Goal: Task Accomplishment & Management: Manage account settings

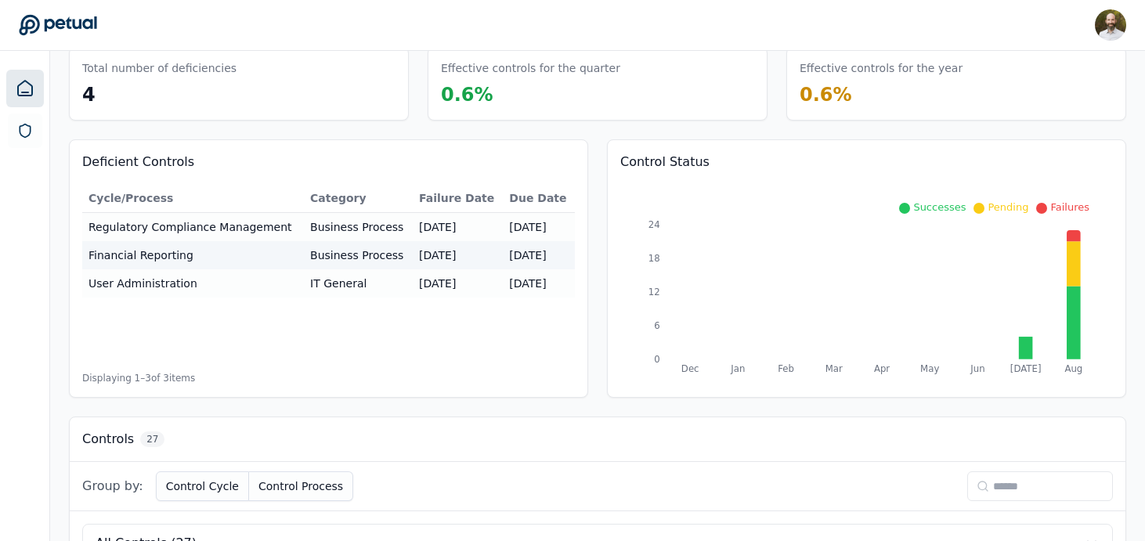
scroll to position [86, 0]
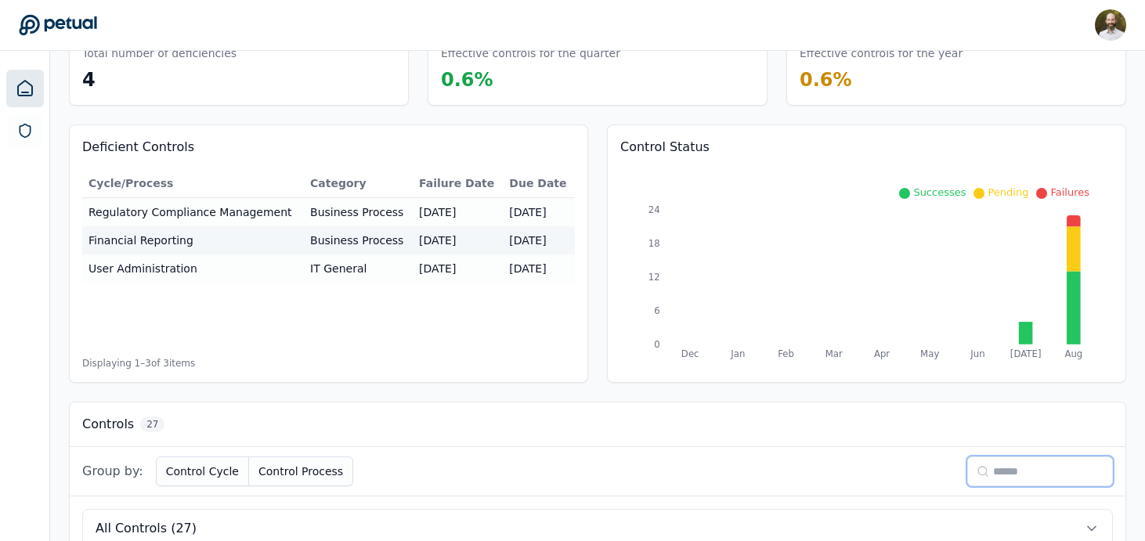
click at [1034, 470] on input at bounding box center [1040, 472] width 146 height 30
type input "**"
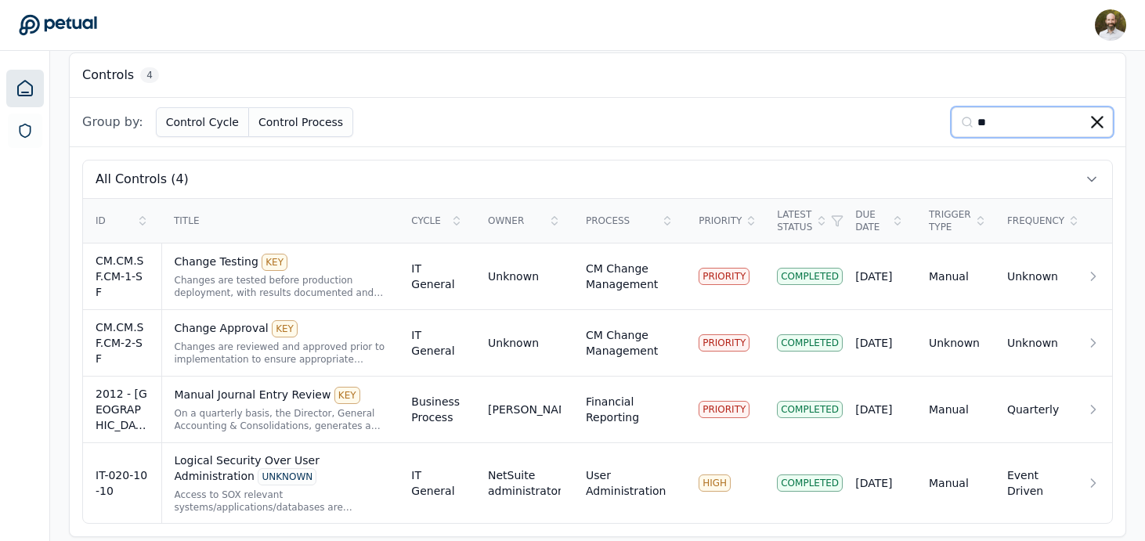
scroll to position [449, 0]
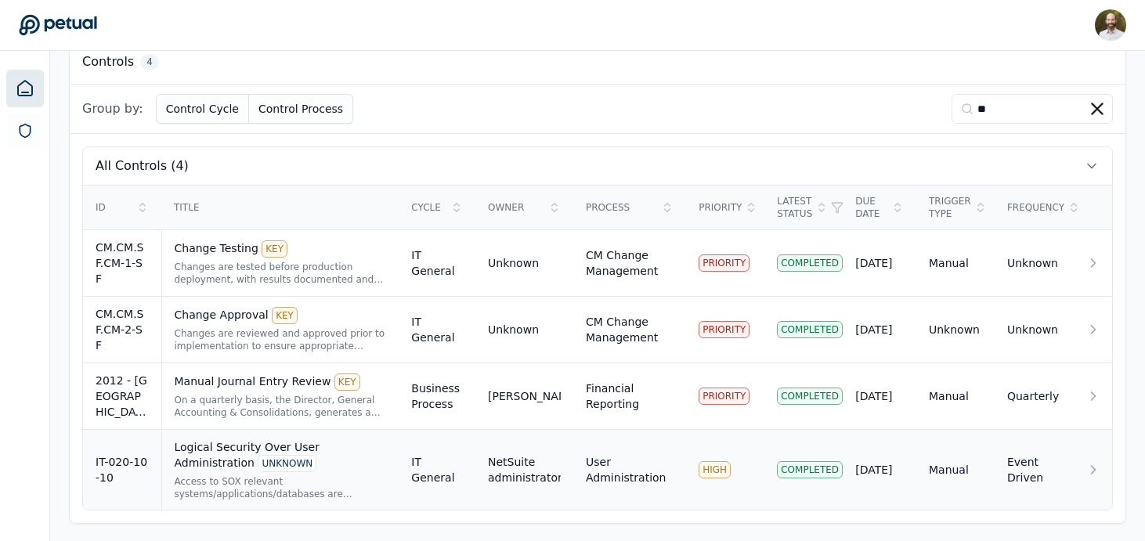
click at [1101, 471] on icon at bounding box center [1093, 470] width 16 height 16
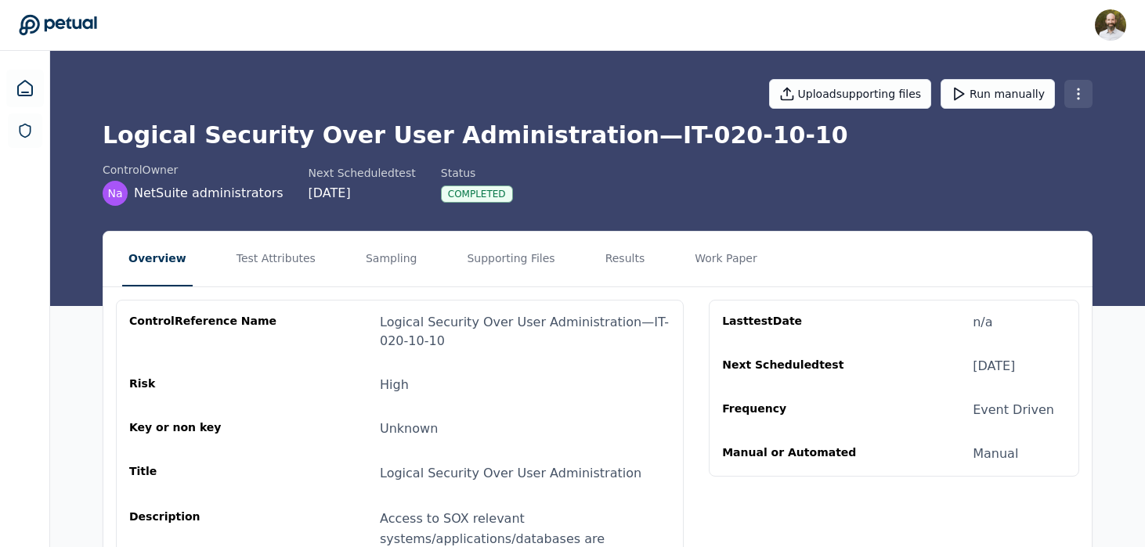
click at [1081, 93] on html "[PERSON_NAME] [PERSON_NAME][EMAIL_ADDRESS][PERSON_NAME] Sign out Upload support…" at bounding box center [572, 427] width 1145 height 855
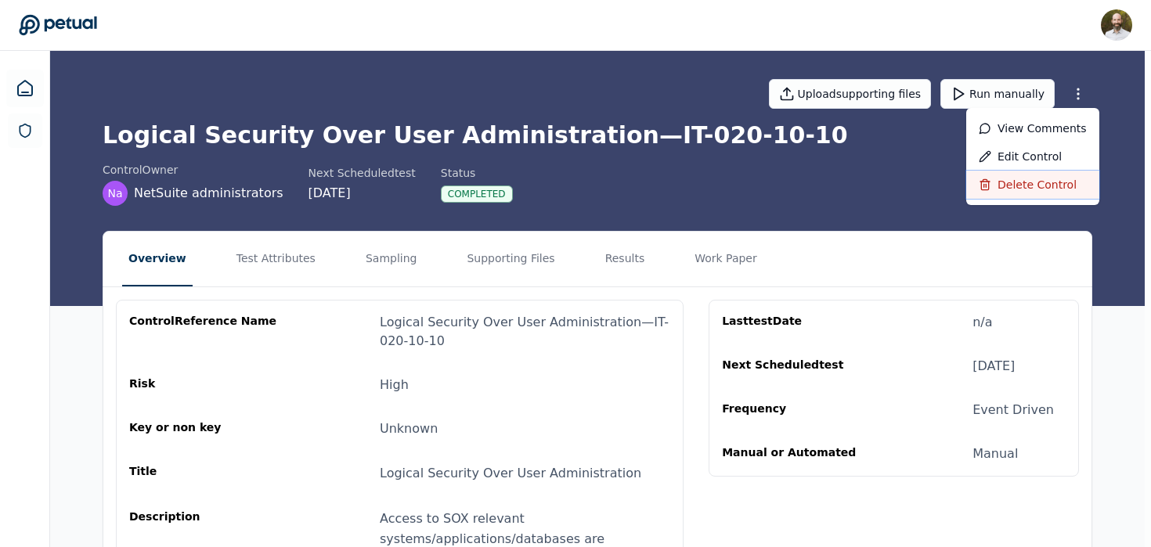
click at [1021, 181] on div "Delete control" at bounding box center [1032, 185] width 133 height 28
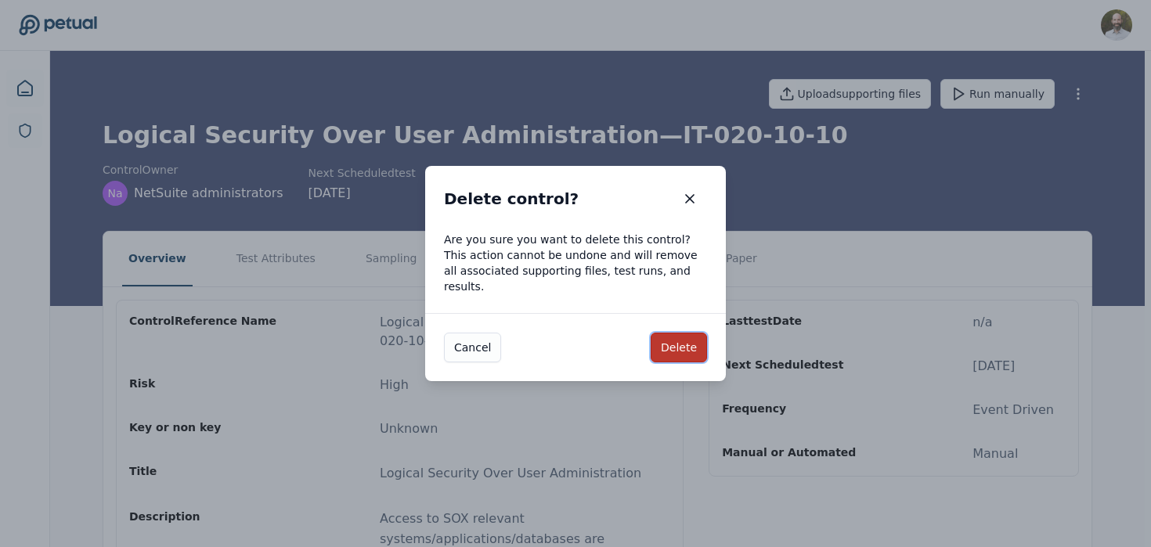
click at [681, 334] on button "Delete" at bounding box center [679, 348] width 56 height 30
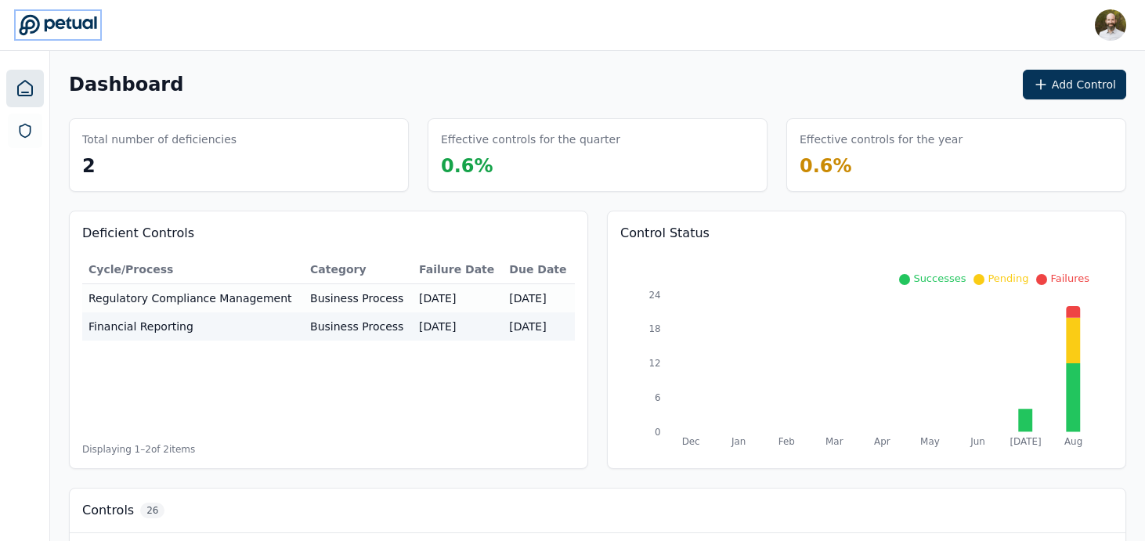
click at [53, 23] on icon at bounding box center [58, 25] width 78 height 20
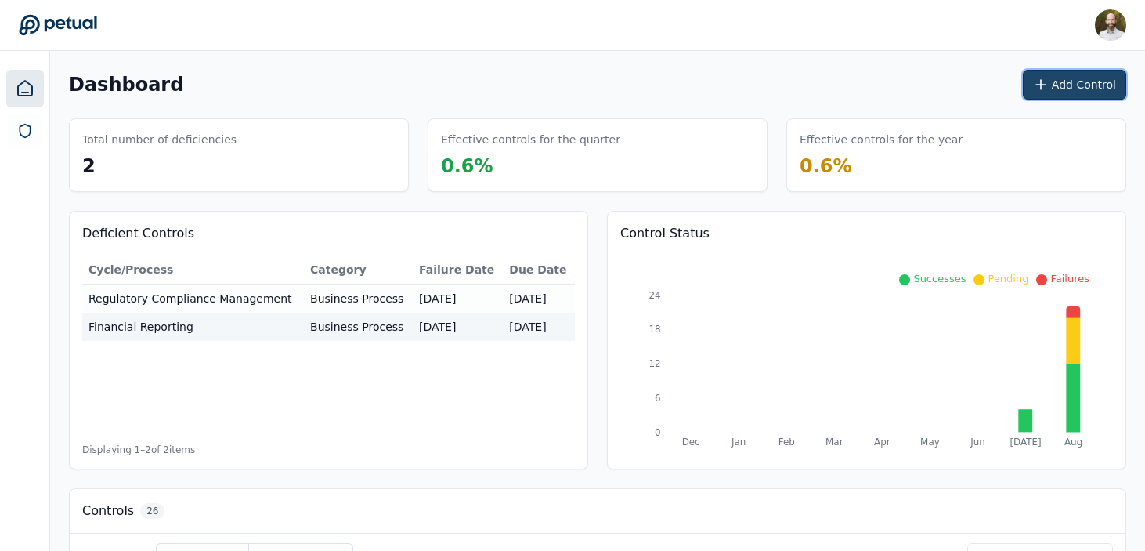
click at [1076, 85] on button "Add Control" at bounding box center [1074, 85] width 103 height 30
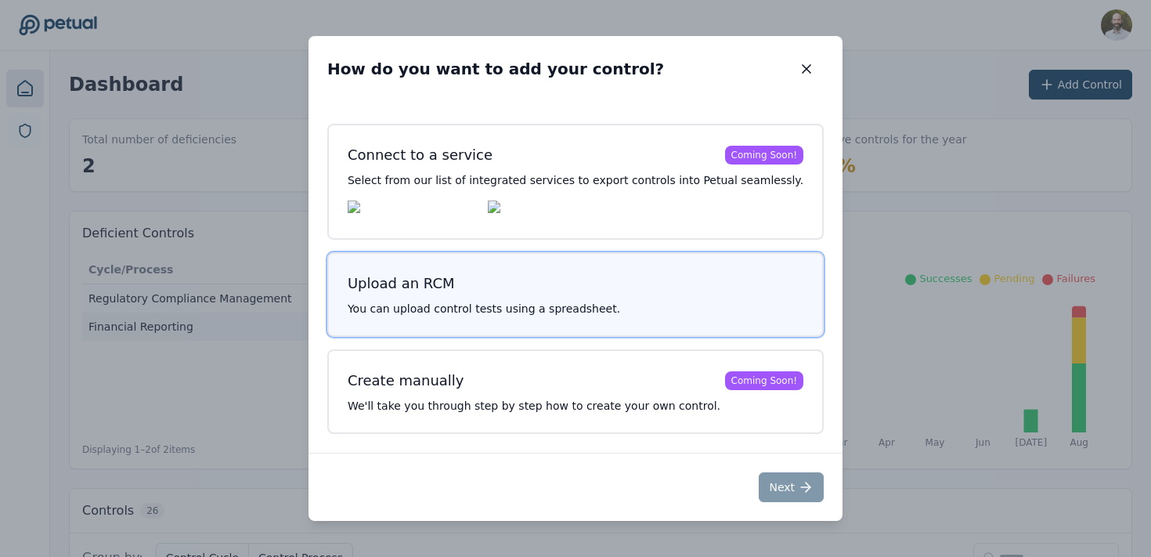
click at [562, 289] on h3 "Upload an RCM" at bounding box center [576, 284] width 456 height 22
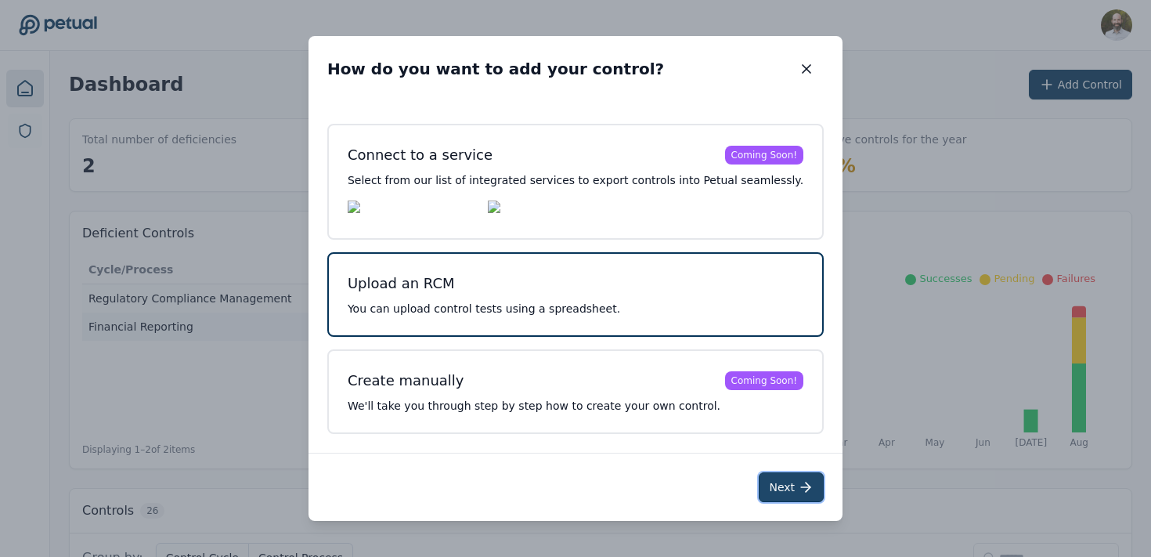
click at [798, 490] on icon at bounding box center [806, 487] width 16 height 16
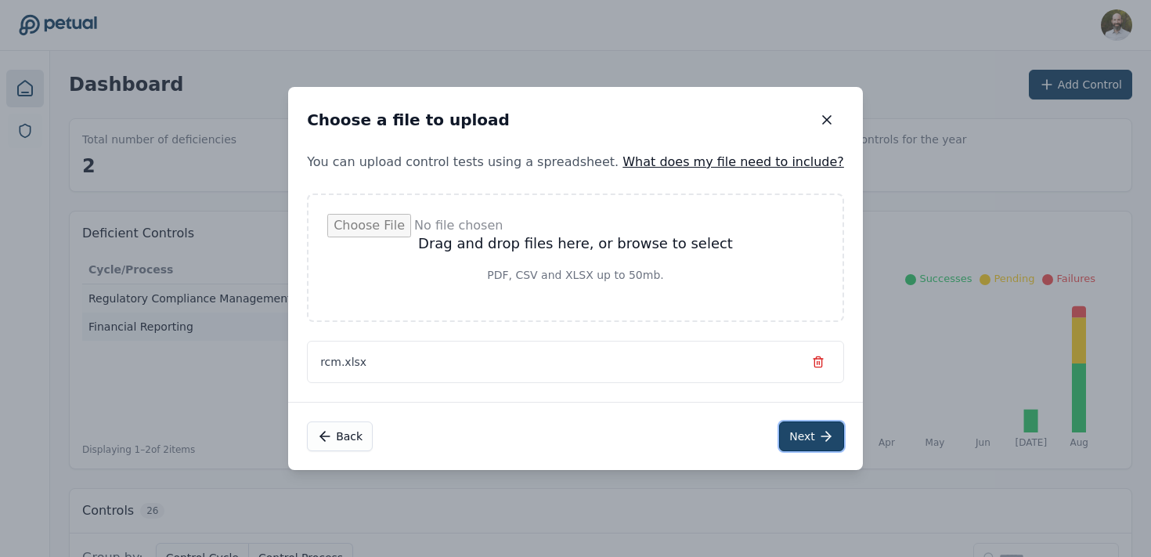
click at [788, 436] on button "Next" at bounding box center [811, 436] width 65 height 30
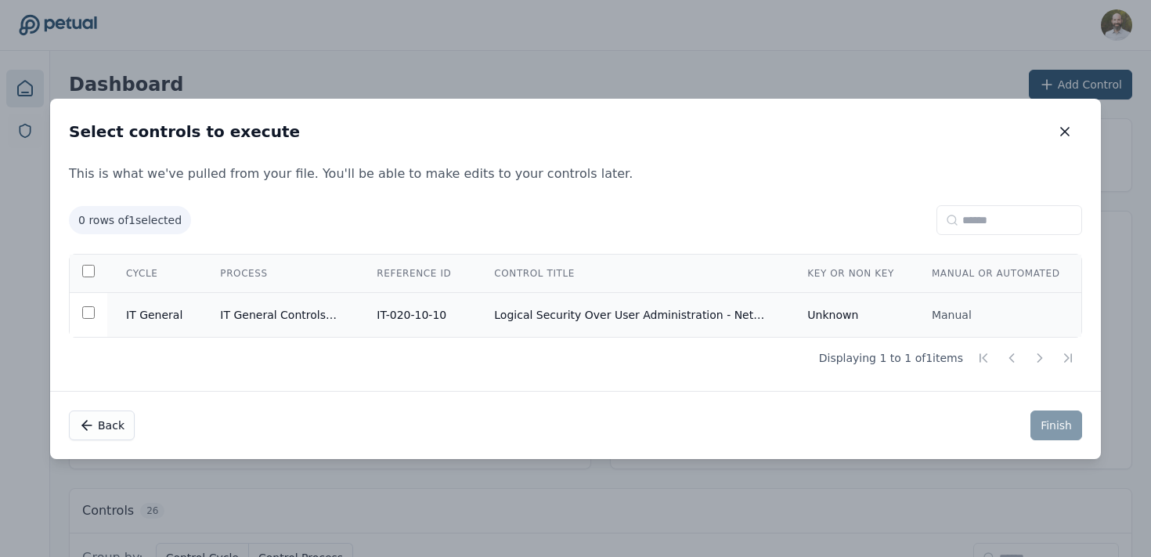
click at [500, 307] on td "Logical Security Over User Administration - NetSuite" at bounding box center [631, 314] width 313 height 45
click at [1064, 428] on button "Finish" at bounding box center [1057, 425] width 52 height 30
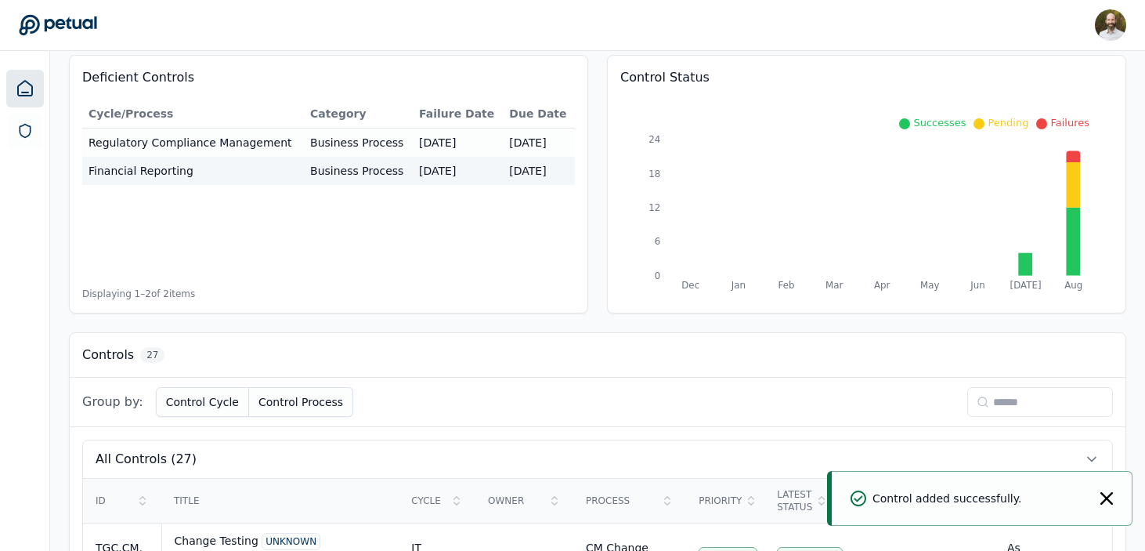
scroll to position [269, 0]
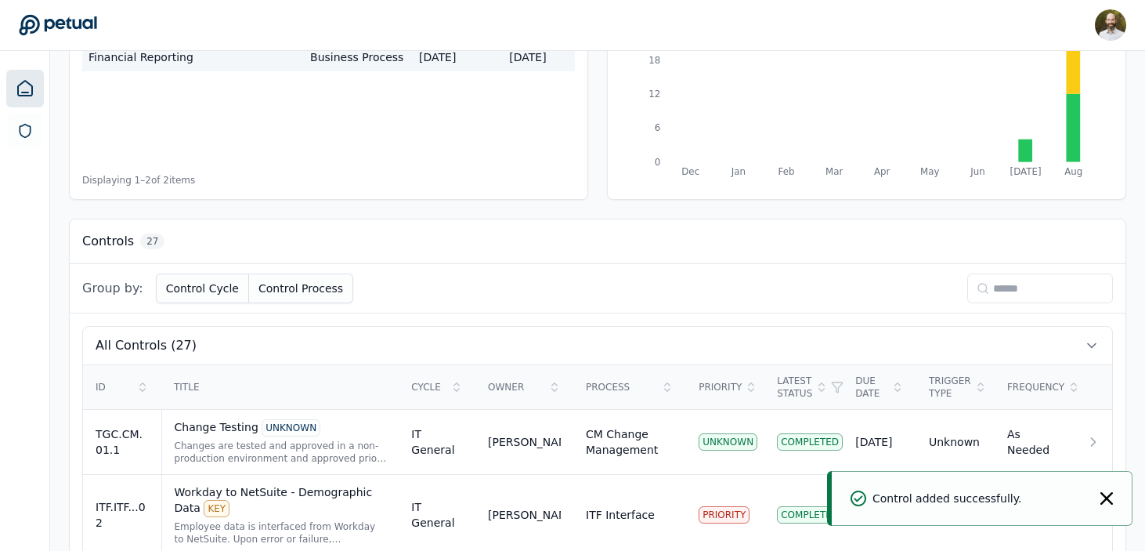
click at [1001, 303] on div "Group by: Control Cycle Control Process" at bounding box center [598, 288] width 1056 height 49
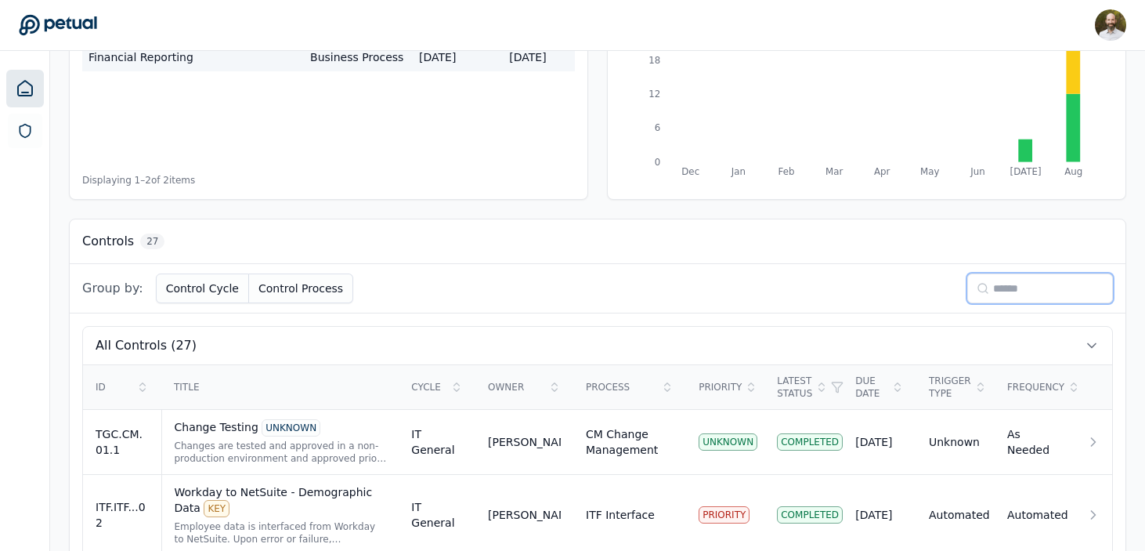
click at [1017, 291] on input at bounding box center [1040, 288] width 146 height 30
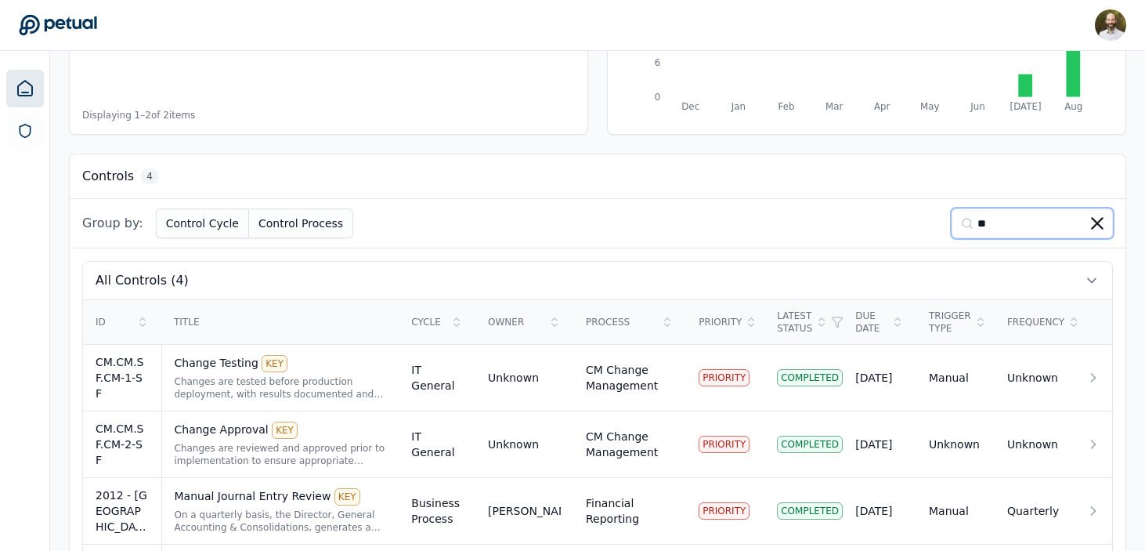
scroll to position [439, 0]
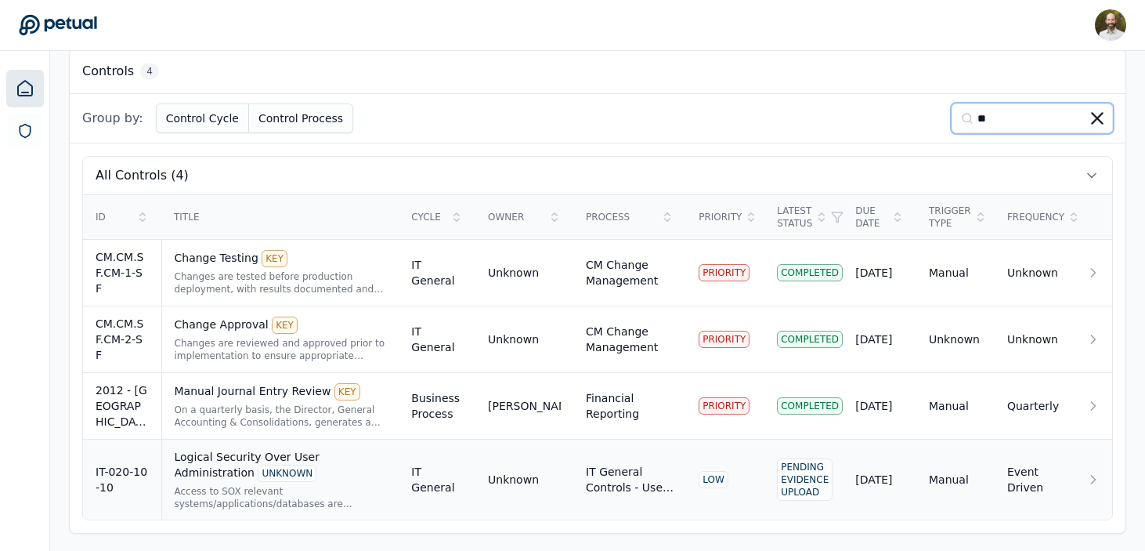
type input "**"
click at [320, 476] on div "Logical Security Over User Administration UNKNOWN" at bounding box center [281, 465] width 212 height 33
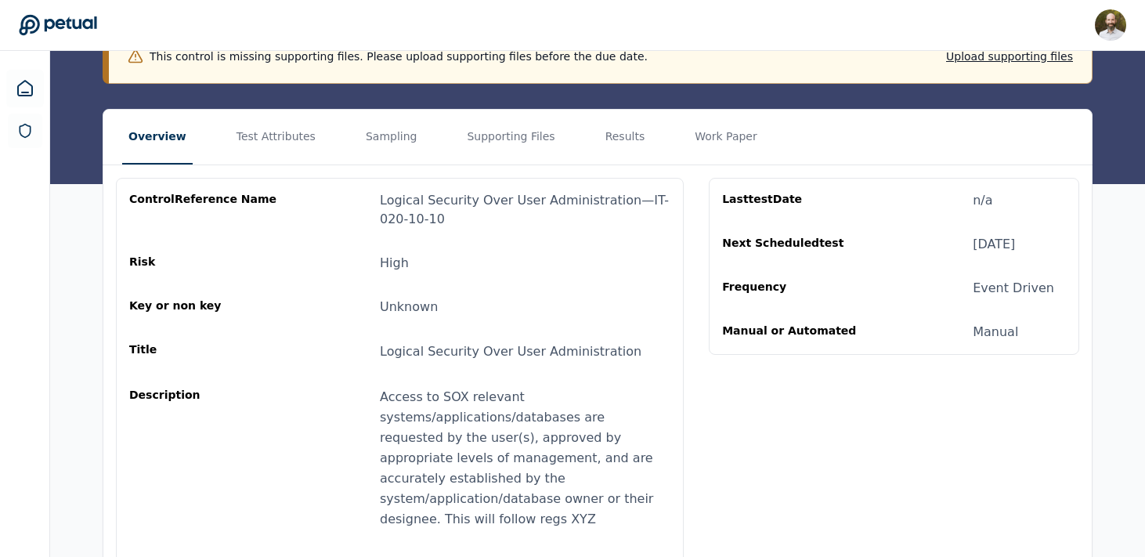
scroll to position [190, 0]
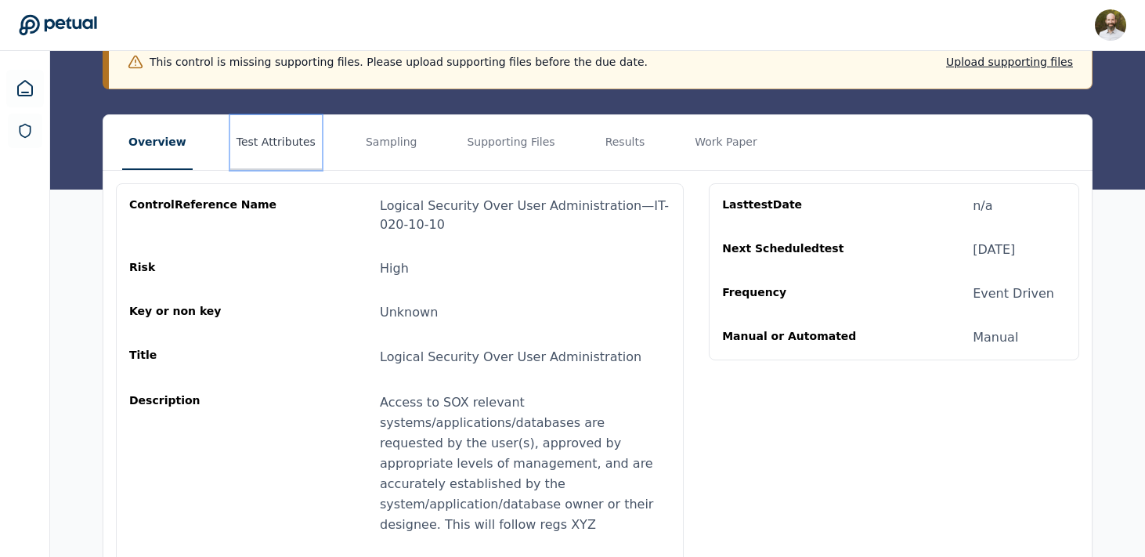
click at [269, 146] on button "Test Attributes" at bounding box center [276, 142] width 92 height 55
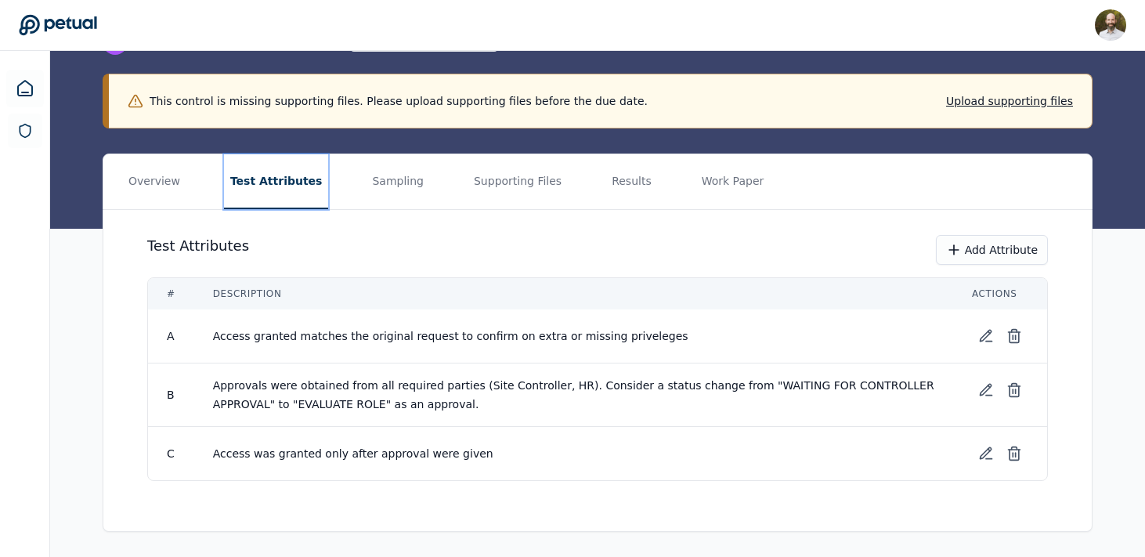
scroll to position [151, 0]
click at [983, 247] on button "Add Attribute" at bounding box center [992, 250] width 112 height 30
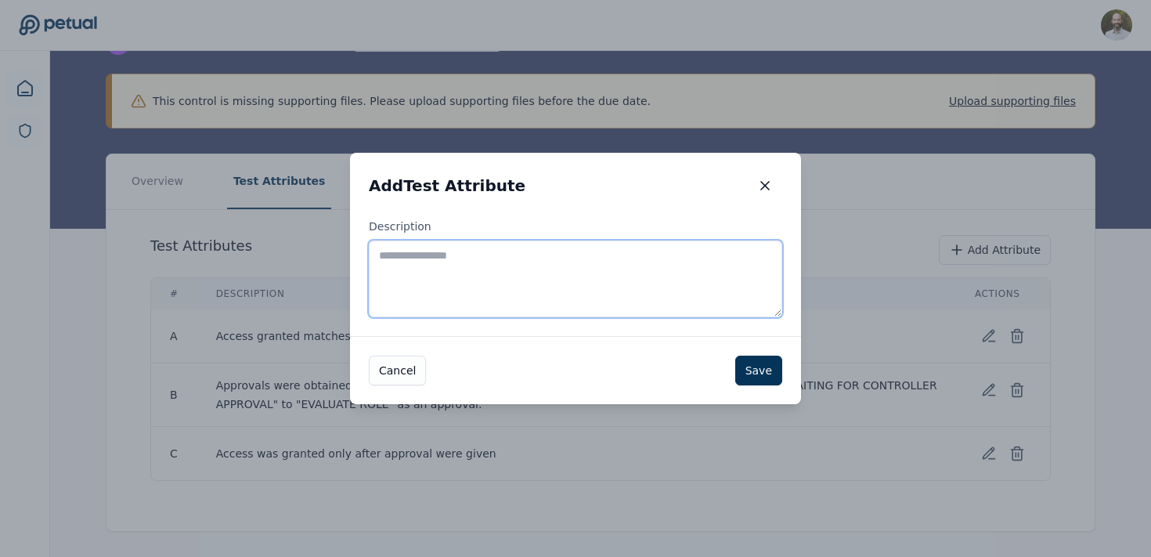
click at [542, 275] on textarea "Description" at bounding box center [576, 278] width 414 height 77
type textarea "**********"
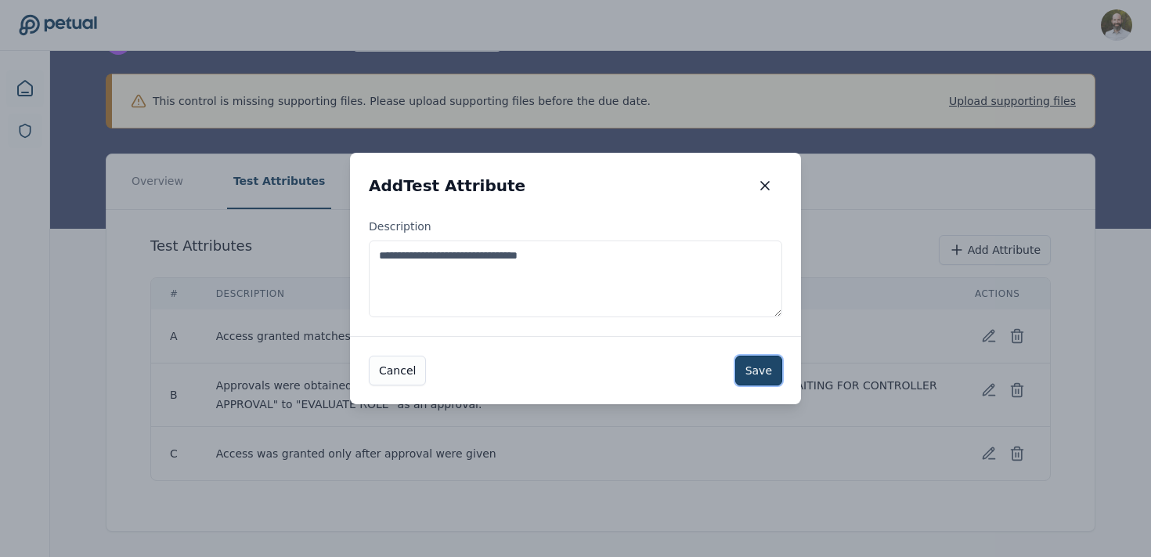
click at [775, 377] on button "Save" at bounding box center [758, 371] width 47 height 30
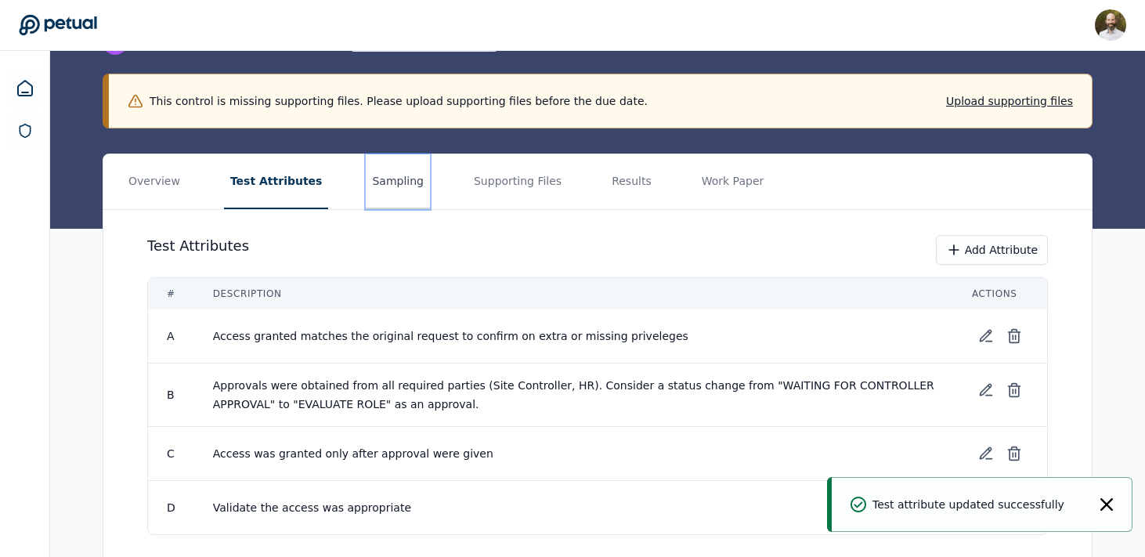
click at [378, 189] on button "Sampling" at bounding box center [398, 181] width 64 height 55
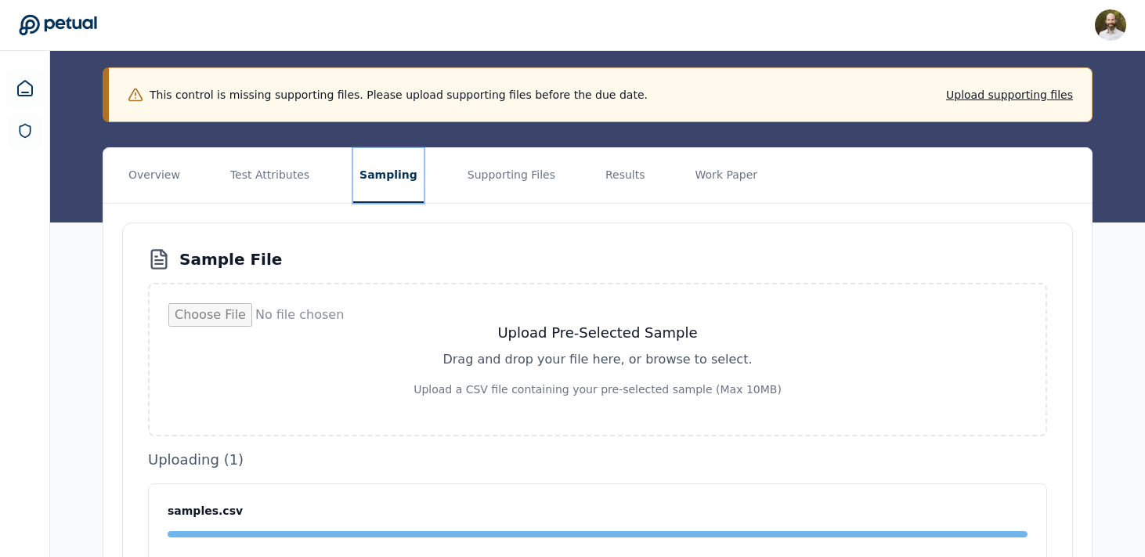
scroll to position [60, 0]
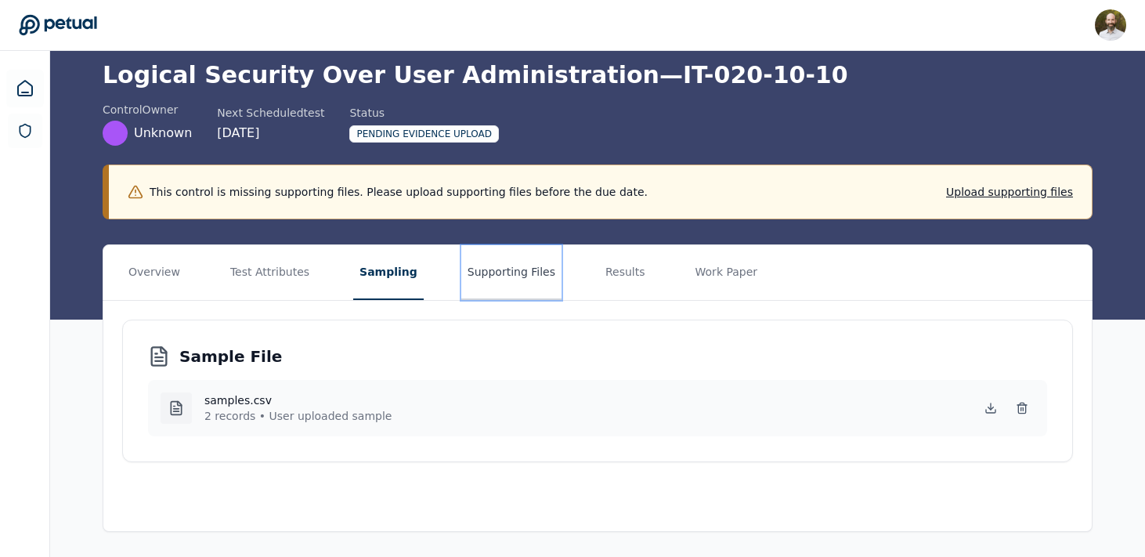
click at [503, 267] on button "Supporting Files" at bounding box center [511, 272] width 100 height 55
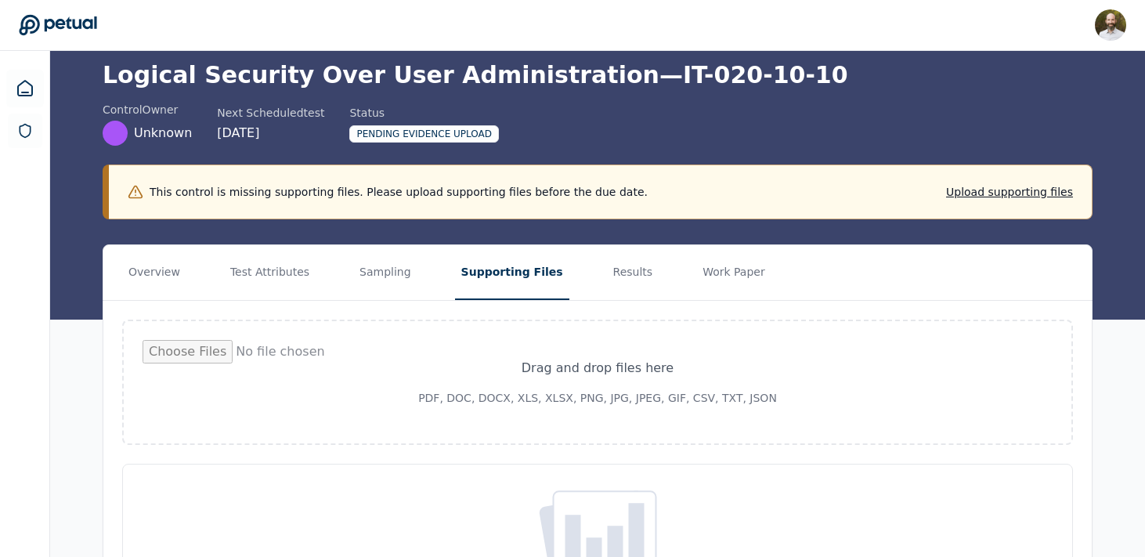
click at [588, 369] on input "file" at bounding box center [598, 382] width 910 height 85
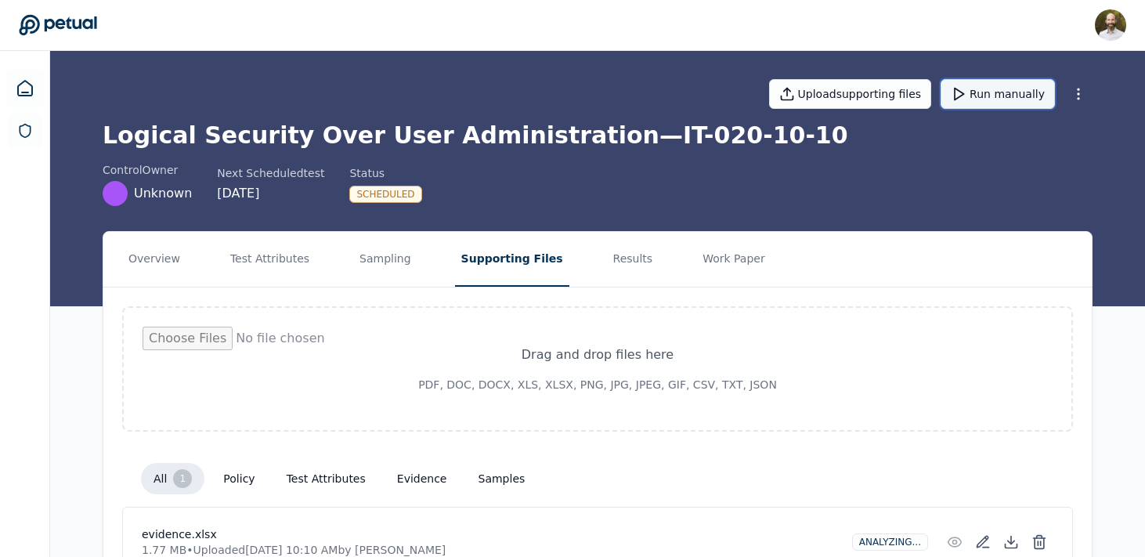
click at [1000, 88] on button "Run manually" at bounding box center [998, 94] width 114 height 30
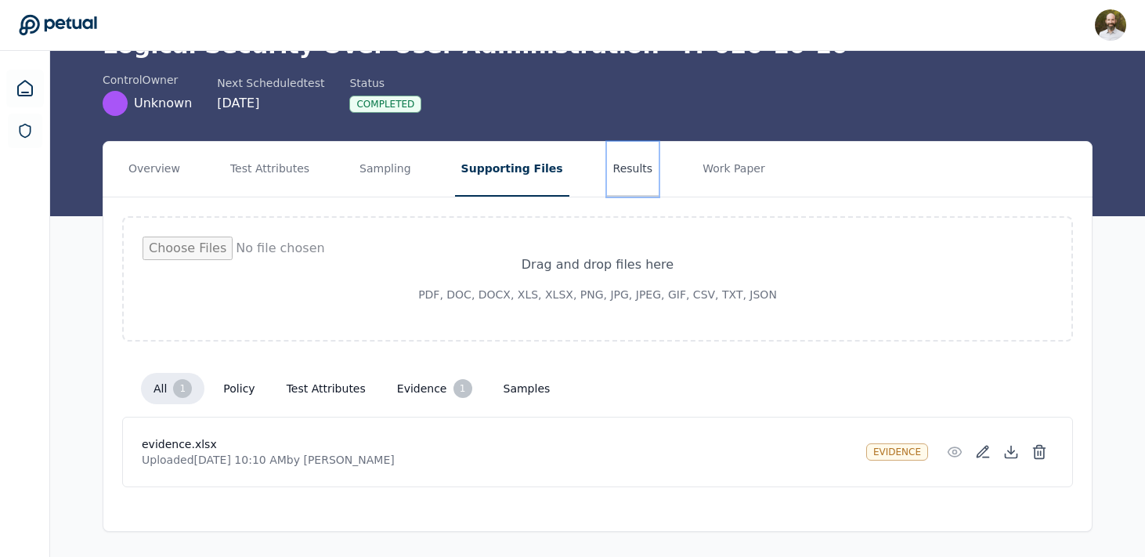
click at [607, 172] on button "Results" at bounding box center [633, 169] width 52 height 55
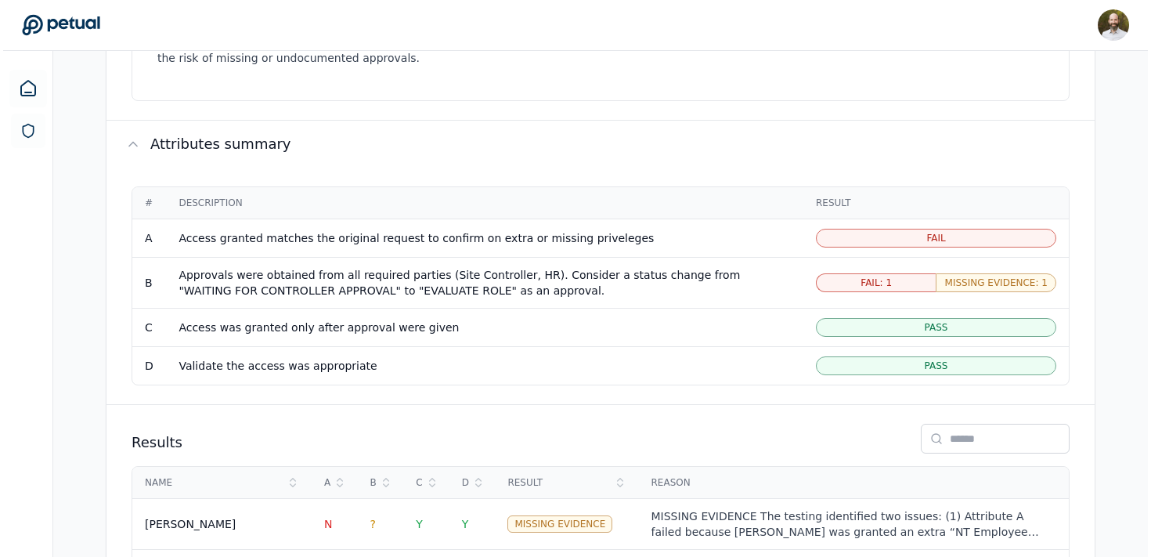
scroll to position [1040, 0]
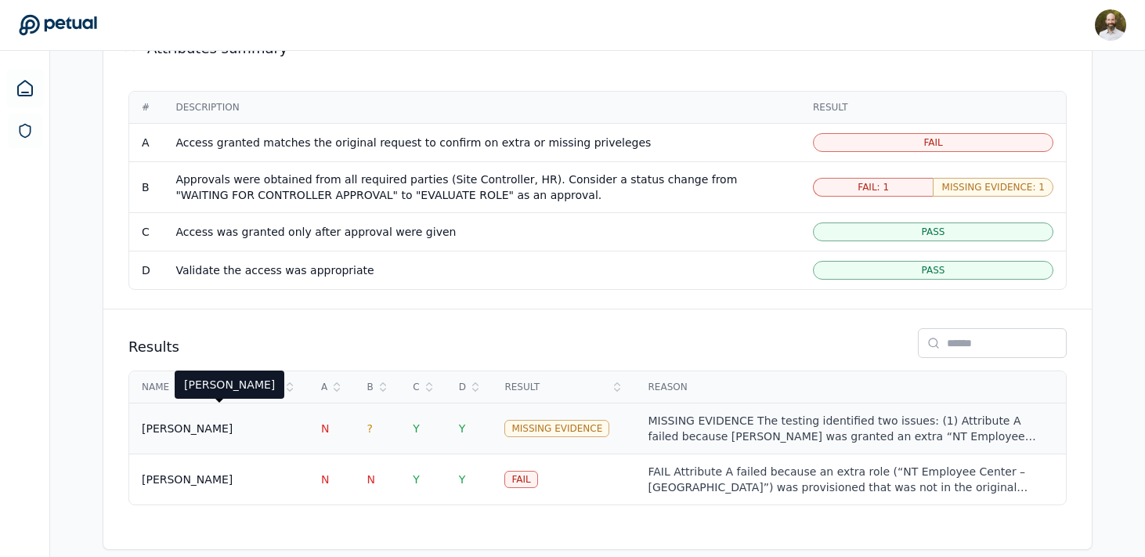
click at [195, 421] on div "[PERSON_NAME]" at bounding box center [187, 429] width 91 height 16
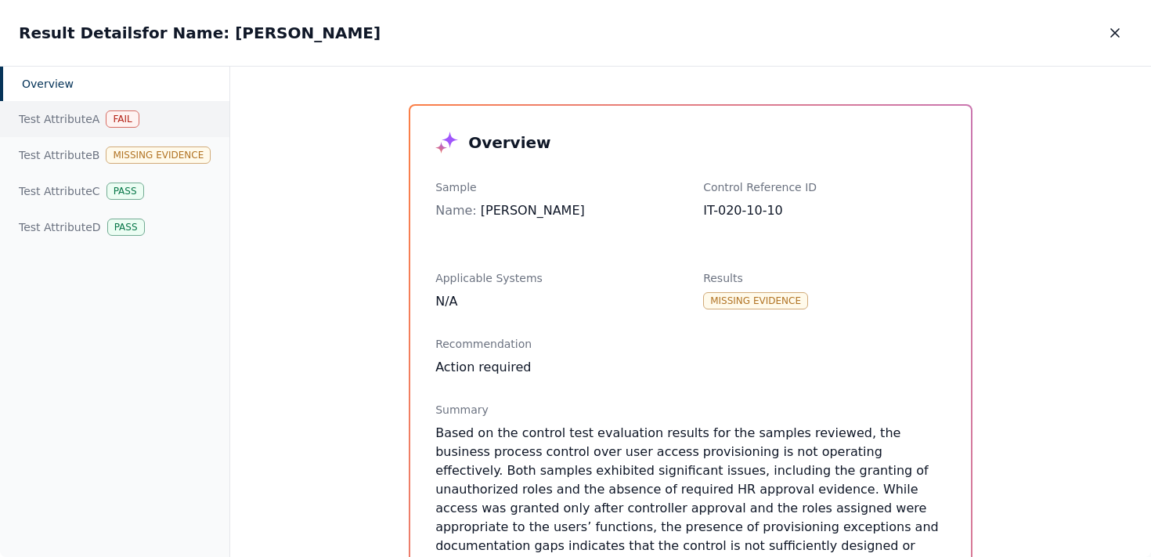
click at [69, 116] on div "Test Attribute A Fail" at bounding box center [114, 119] width 229 height 36
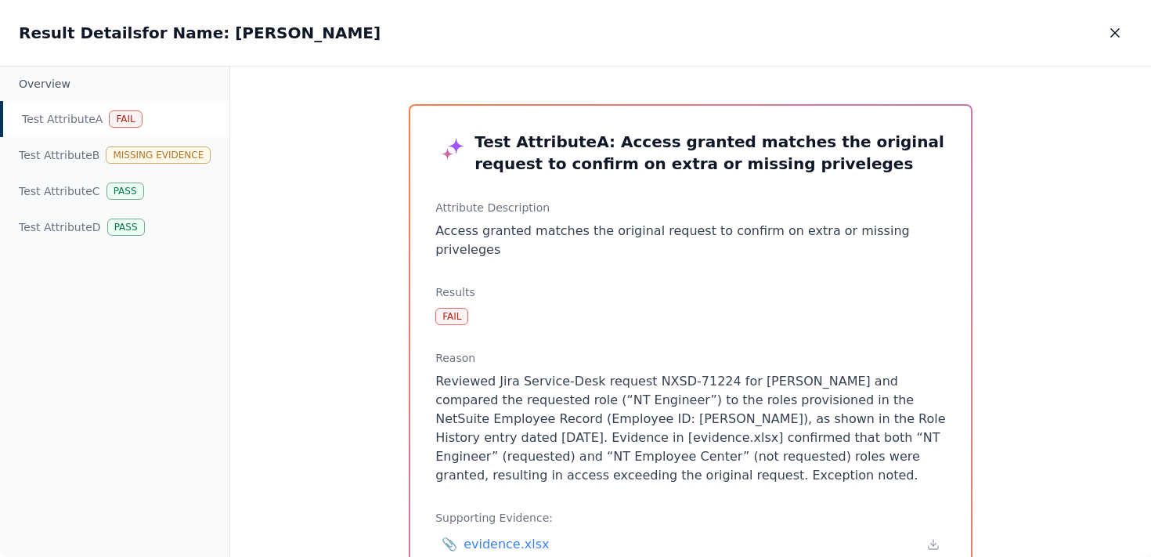
scroll to position [167, 0]
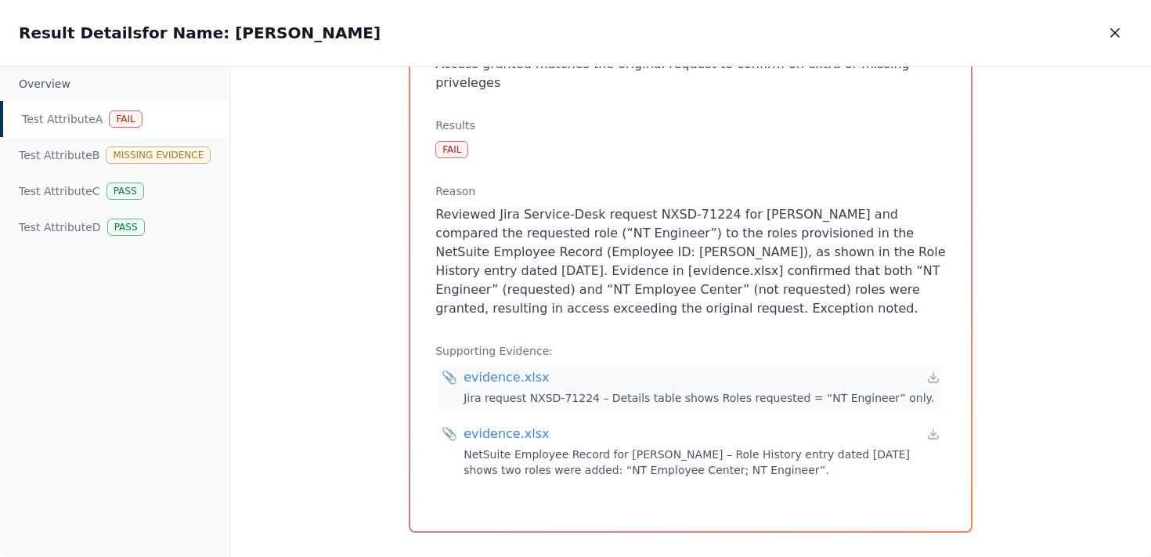
click at [504, 368] on div "evidence.xlsx" at bounding box center [506, 377] width 85 height 19
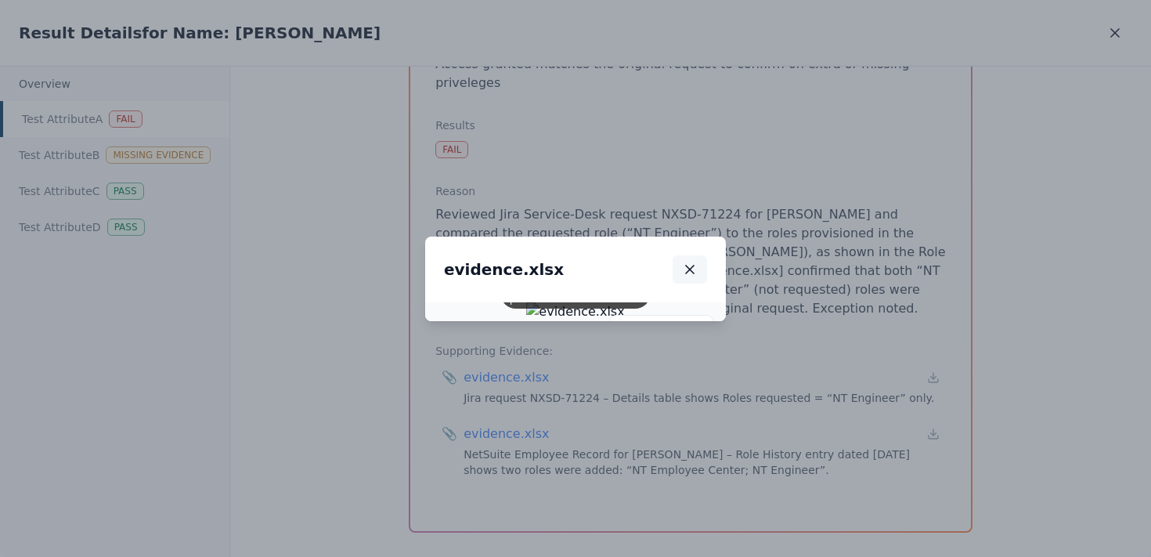
click at [698, 262] on icon "button" at bounding box center [690, 270] width 16 height 16
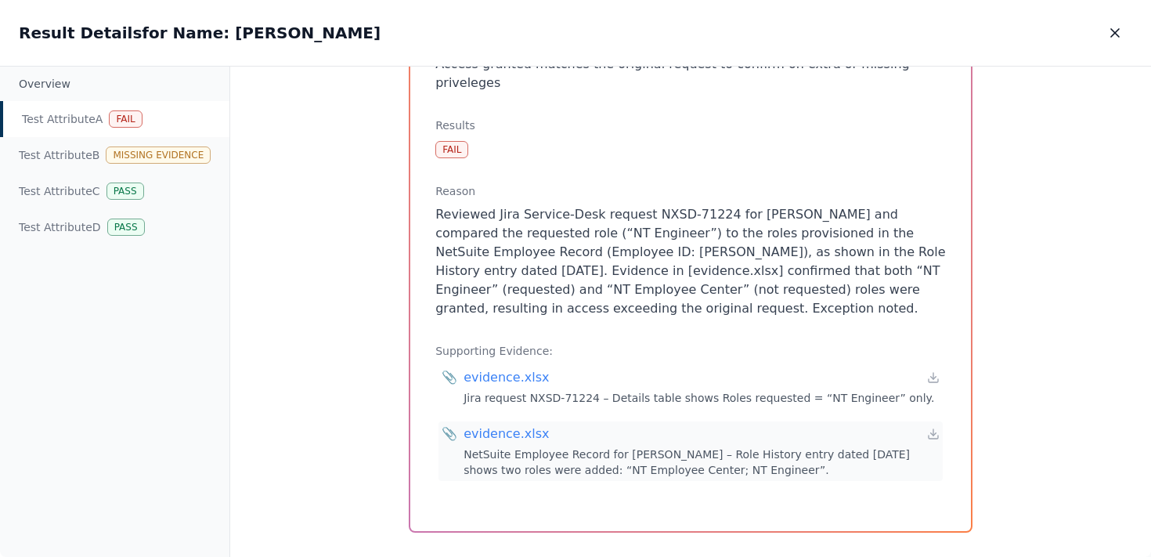
click at [501, 424] on div "evidence.xlsx" at bounding box center [506, 433] width 85 height 19
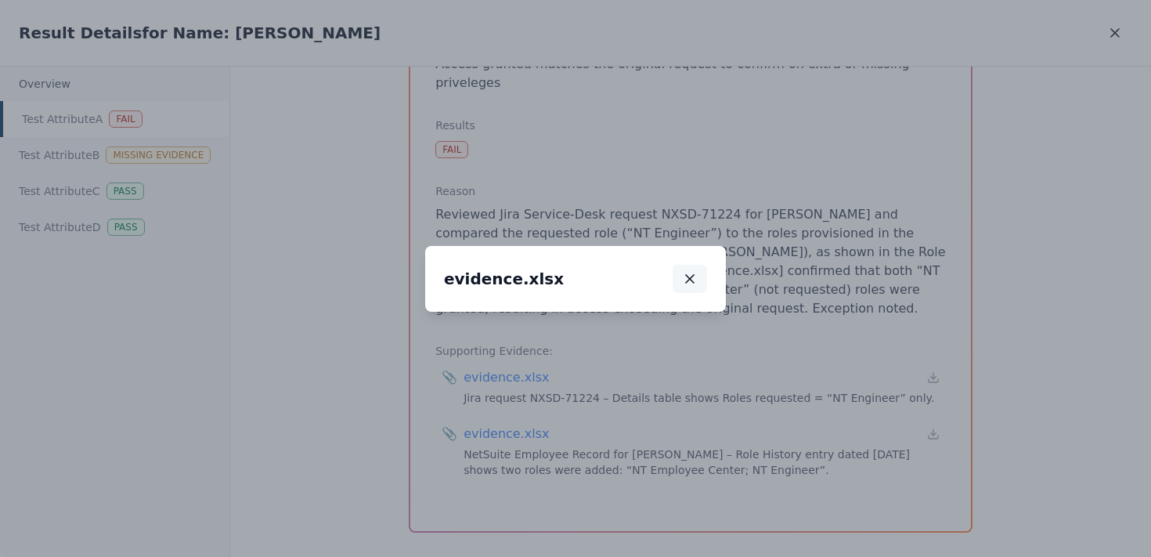
click at [698, 271] on icon "button" at bounding box center [690, 279] width 16 height 16
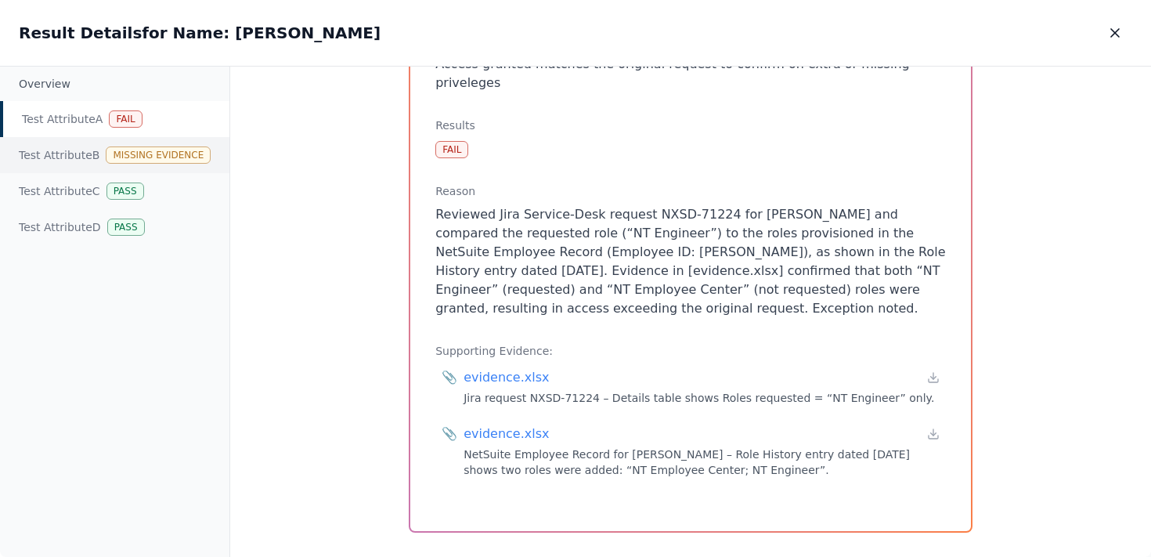
click at [57, 153] on div "Test Attribute B Missing Evidence" at bounding box center [114, 155] width 229 height 36
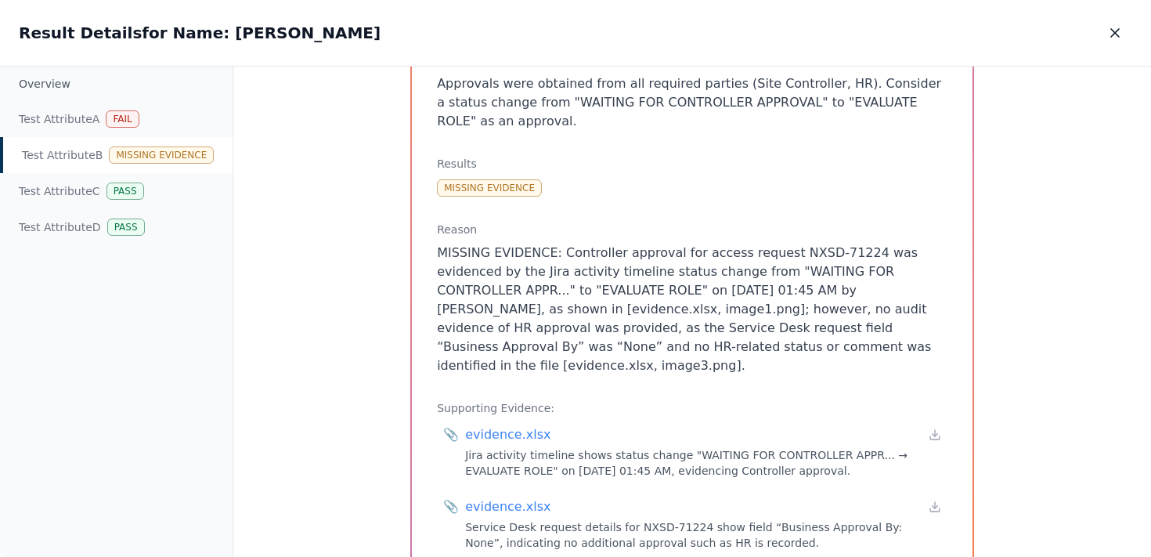
scroll to position [240, 0]
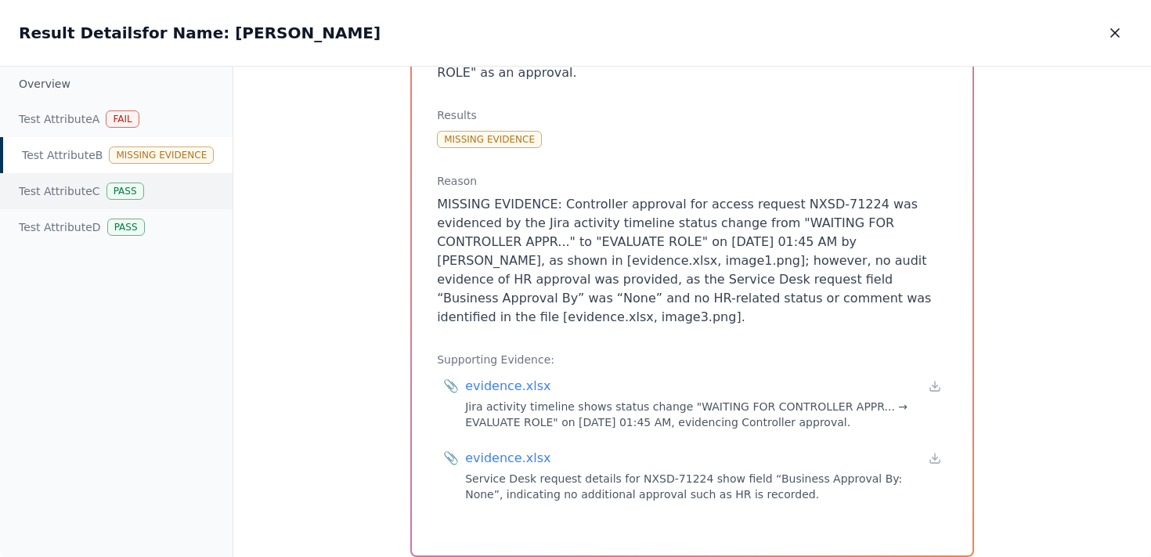
click at [52, 193] on div "Test Attribute C Pass" at bounding box center [116, 191] width 233 height 36
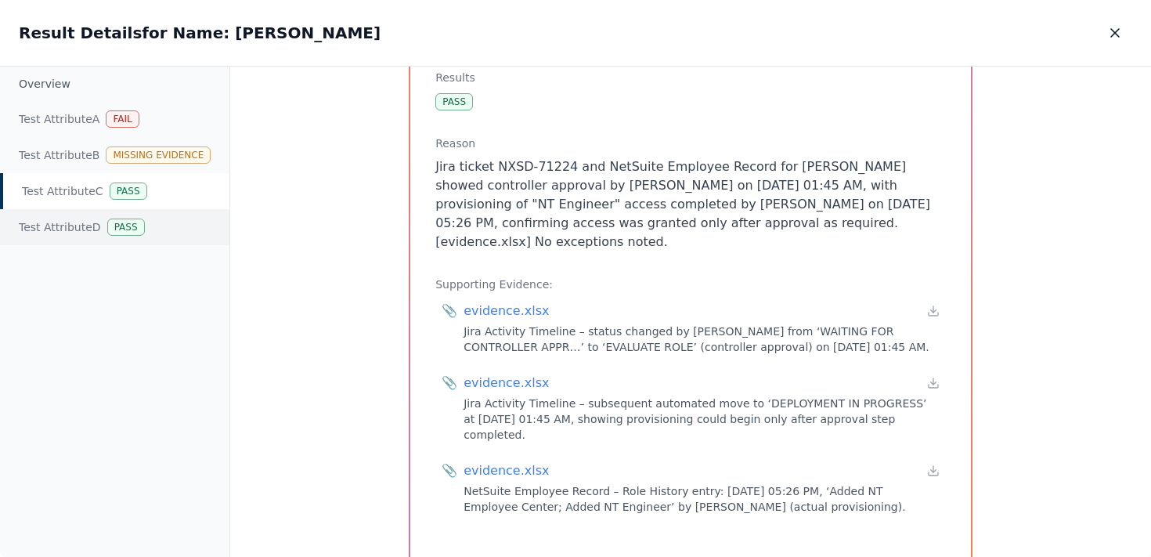
click at [42, 237] on div "Test Attribute D Pass" at bounding box center [114, 227] width 229 height 36
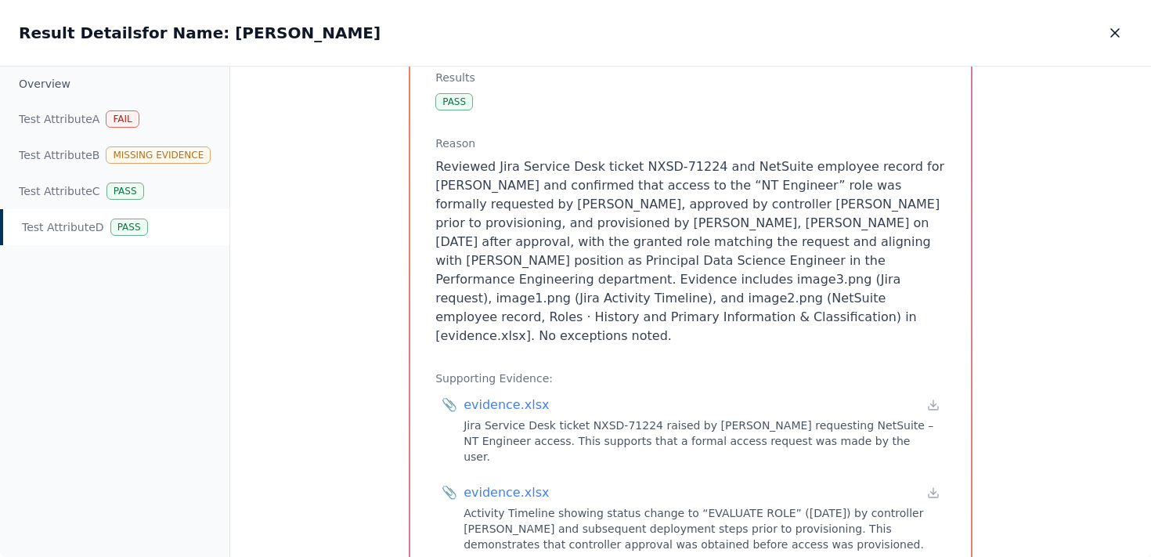
click at [356, 281] on div "Test Attribute D : Validate the access was appropriate Attribute Description Va…" at bounding box center [690, 312] width 921 height 491
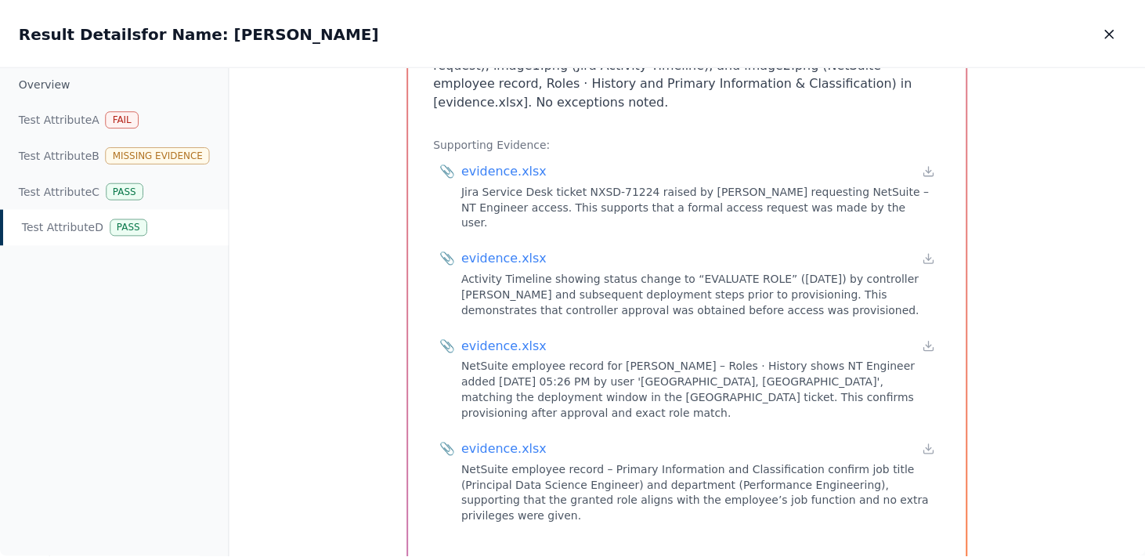
scroll to position [0, 0]
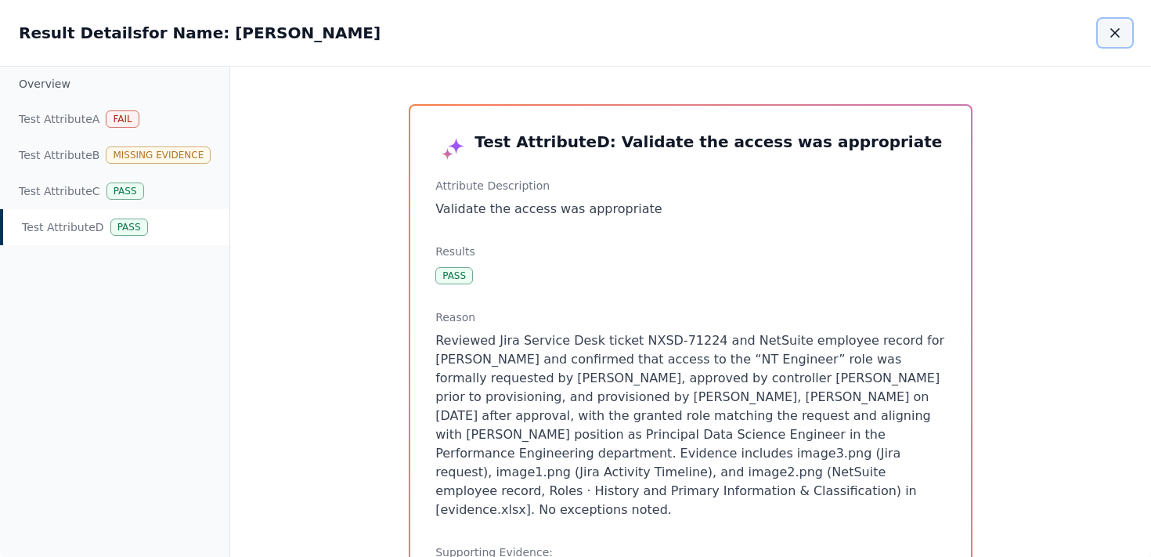
click at [1119, 28] on icon "button" at bounding box center [1115, 33] width 16 height 16
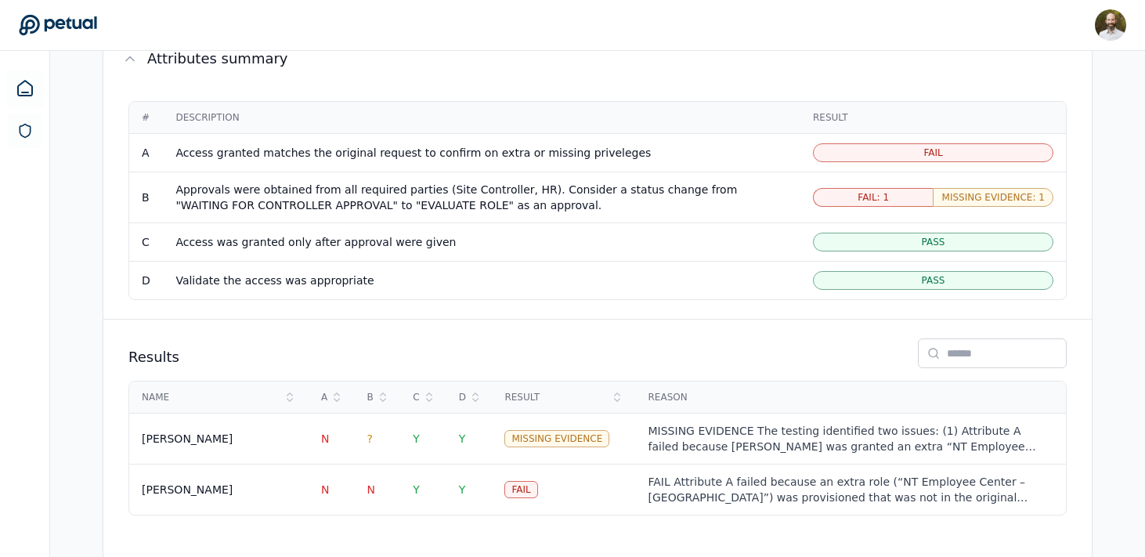
scroll to position [1040, 0]
